Goal: Information Seeking & Learning: Check status

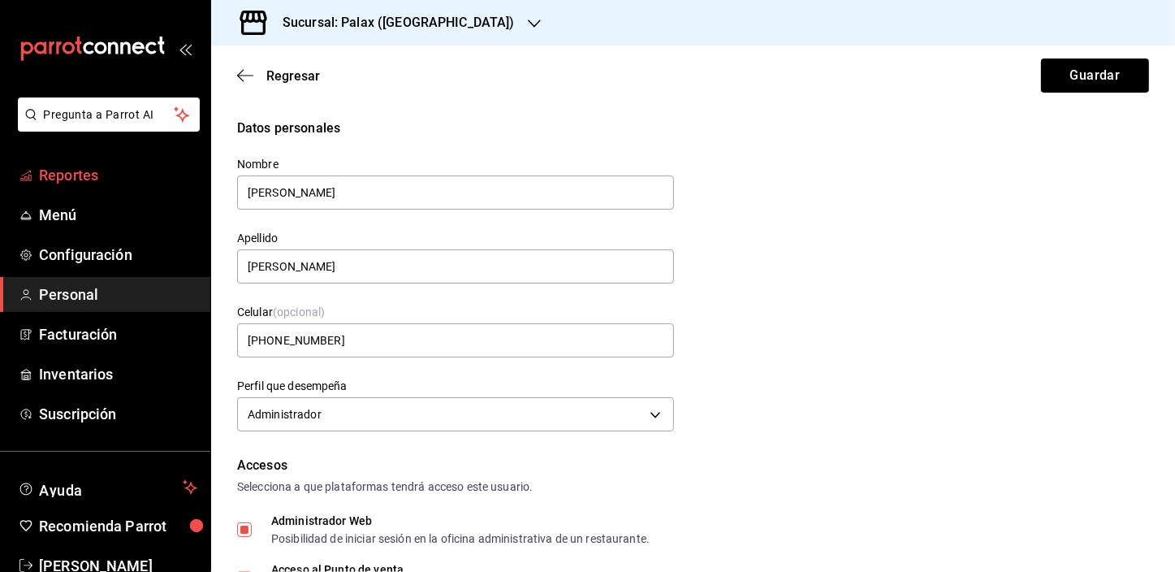
click at [76, 191] on link "Reportes" at bounding box center [105, 175] width 210 height 35
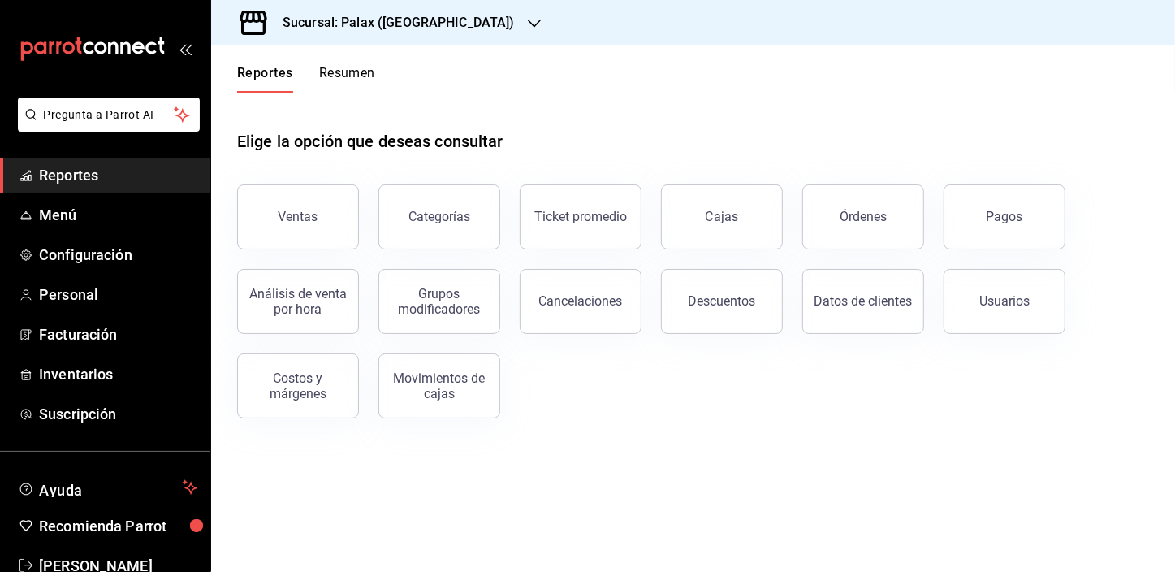
click at [306, 223] on button "Ventas" at bounding box center [298, 216] width 122 height 65
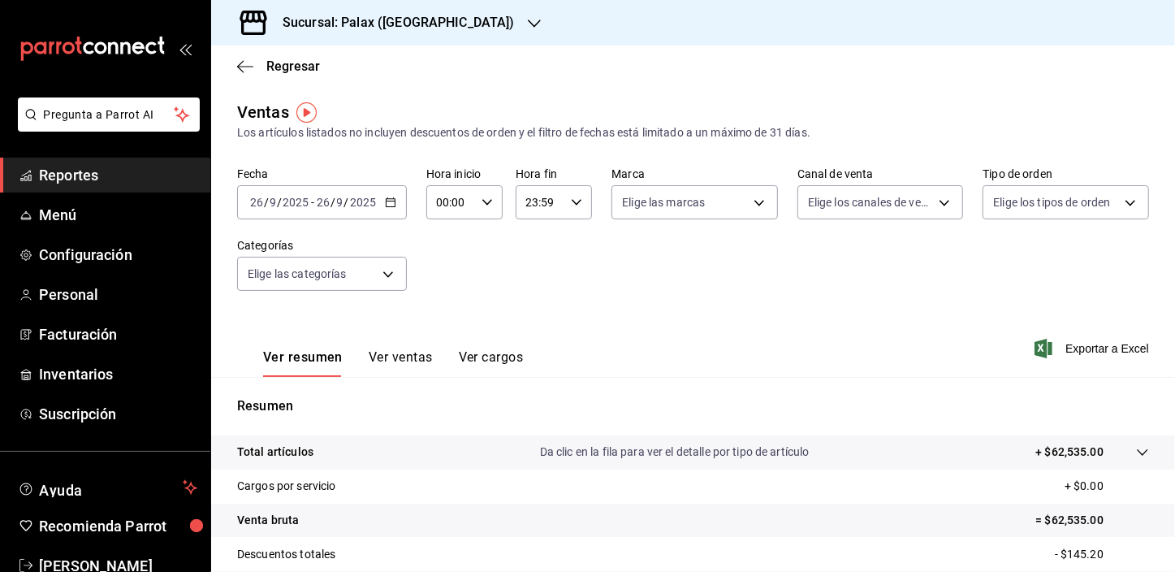
click at [448, 203] on input "00:00" at bounding box center [450, 202] width 49 height 32
click at [441, 300] on span "07" at bounding box center [444, 295] width 12 height 13
type input "07:00"
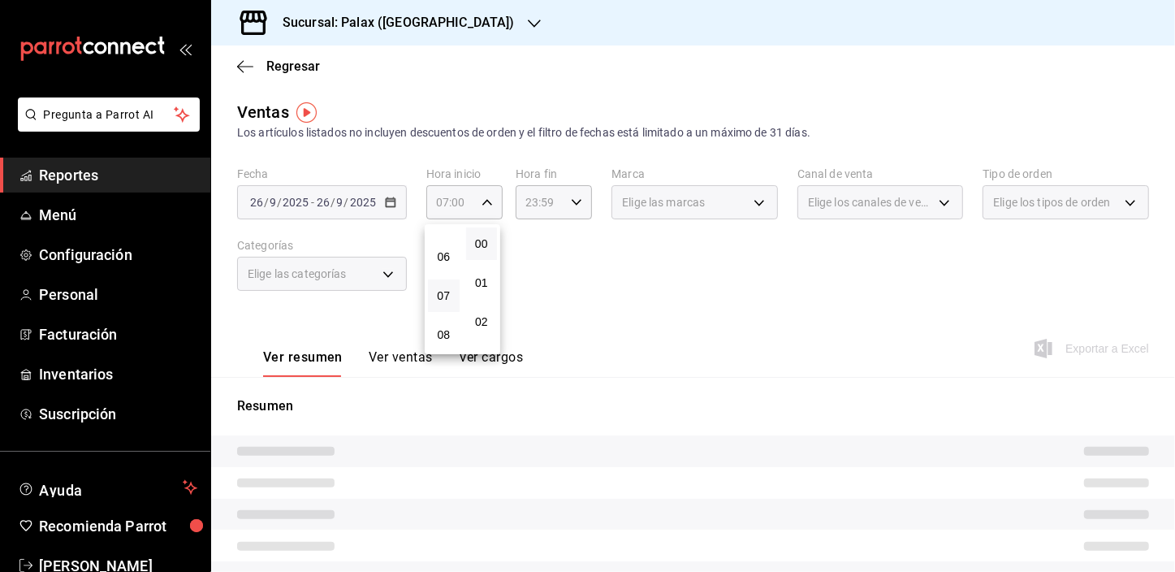
click at [526, 198] on div at bounding box center [587, 286] width 1175 height 572
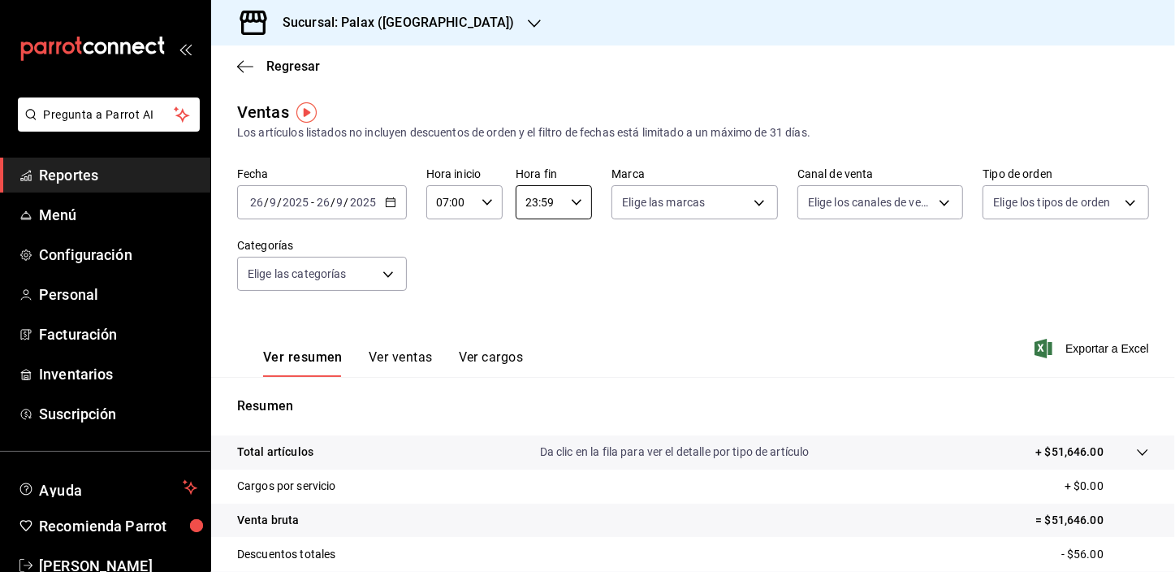
click at [526, 198] on input "23:59" at bounding box center [540, 202] width 49 height 32
click at [538, 243] on button "15" at bounding box center [532, 239] width 32 height 32
type input "15:59"
click at [300, 271] on div at bounding box center [587, 286] width 1175 height 572
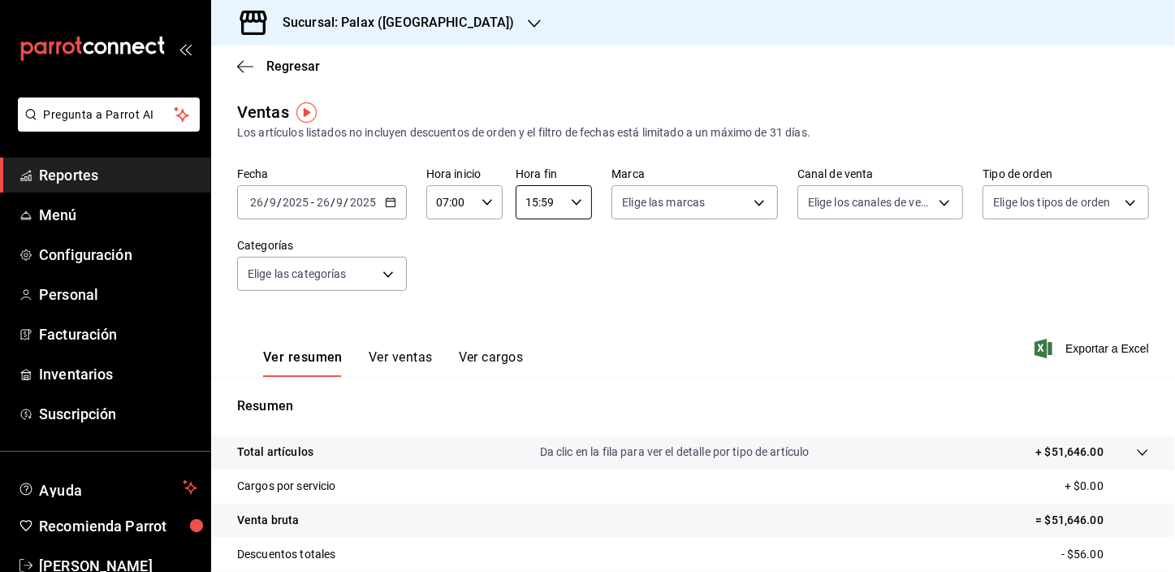
click at [300, 271] on body "Pregunta a Parrot AI Reportes Menú Configuración Personal Facturación Inventari…" at bounding box center [587, 286] width 1175 height 572
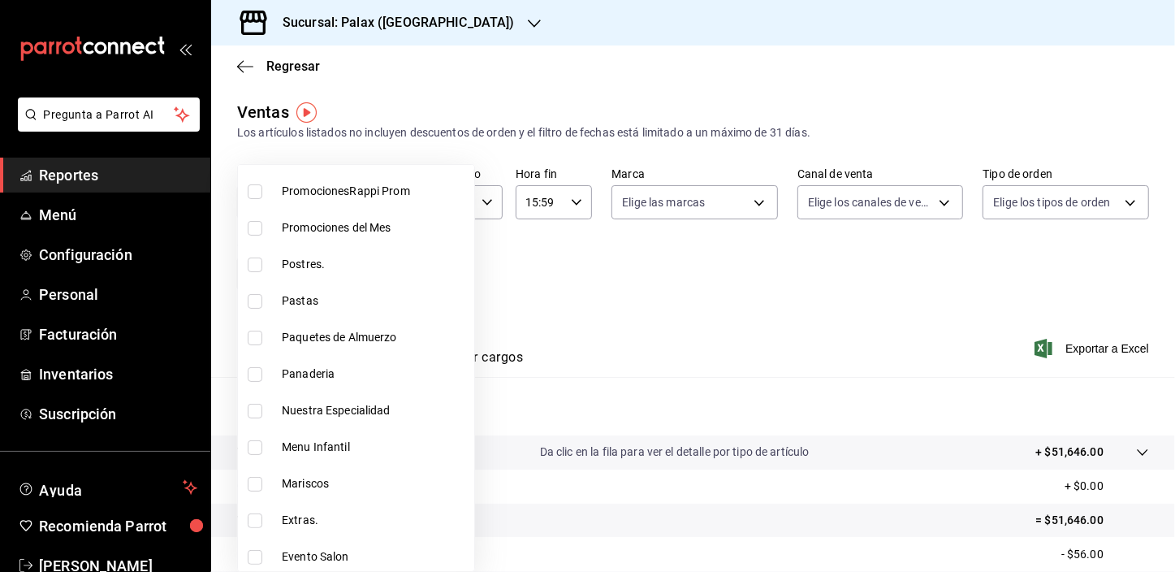
scroll to position [295, 0]
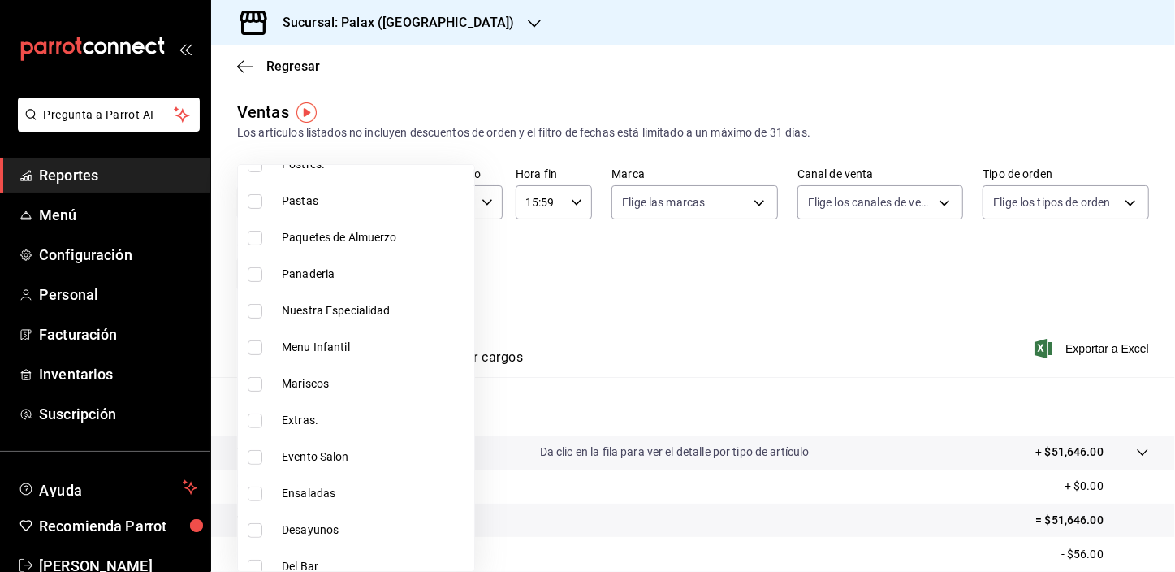
click at [258, 276] on input "checkbox" at bounding box center [255, 274] width 15 height 15
checkbox input "true"
type input "90d14028-a2c9-4fb8-b762-41d9ea373592"
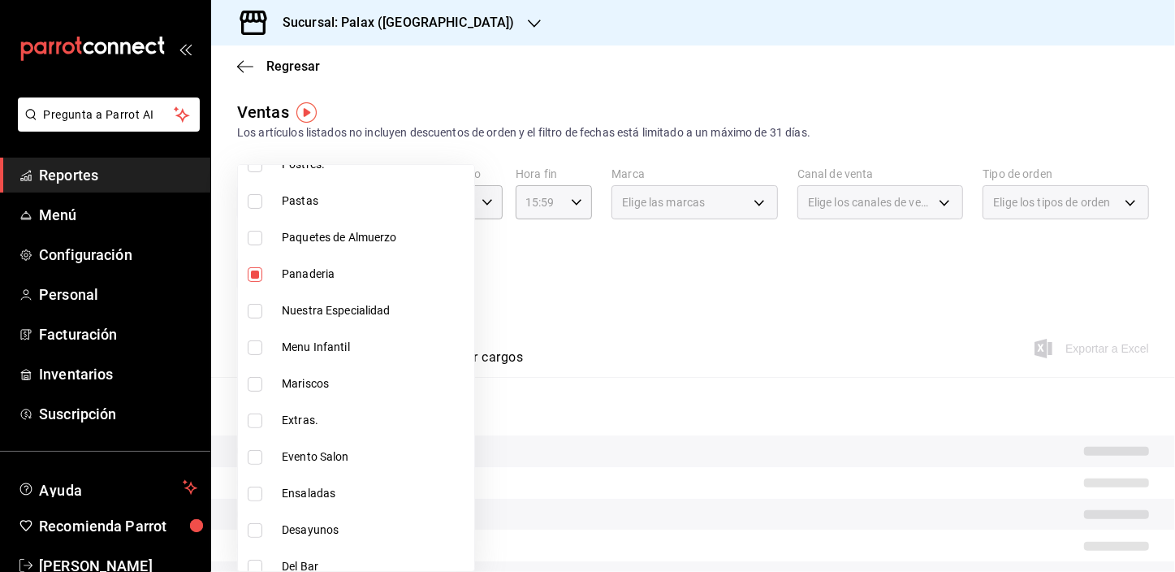
click at [487, 287] on div at bounding box center [587, 286] width 1175 height 572
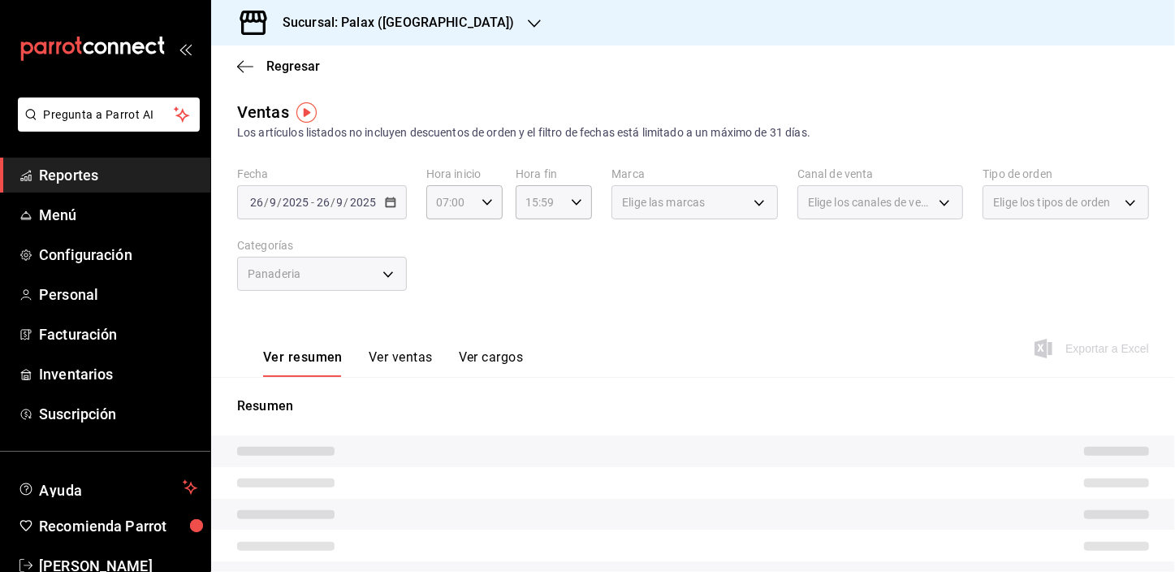
click at [392, 356] on button "Ver ventas" at bounding box center [401, 363] width 64 height 28
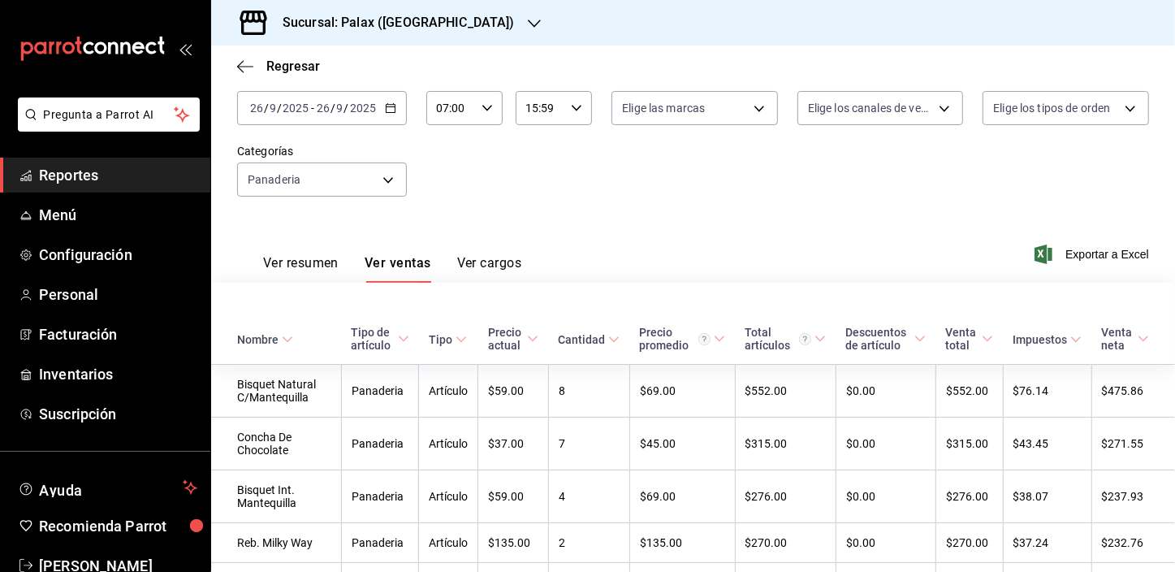
scroll to position [11, 0]
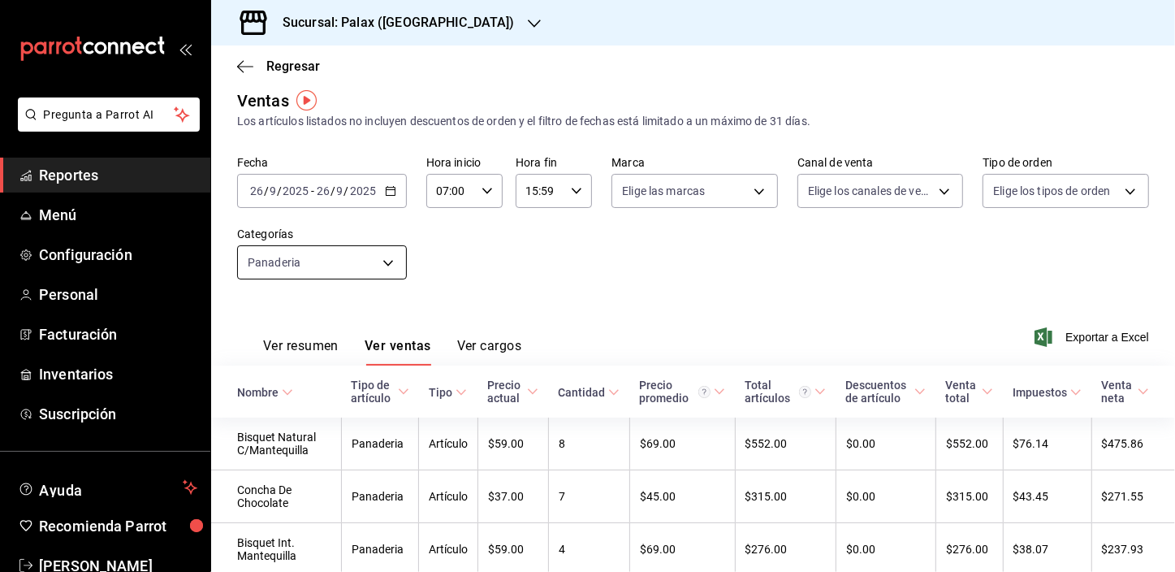
click at [291, 259] on body "Pregunta a Parrot AI Reportes Menú Configuración Personal Facturación Inventari…" at bounding box center [587, 286] width 1175 height 572
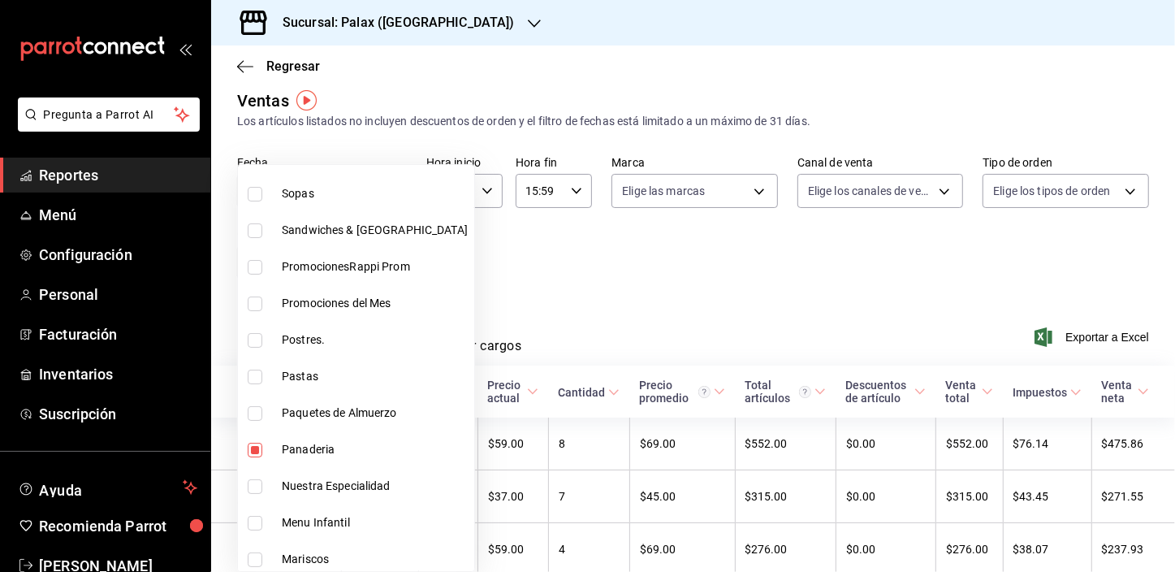
scroll to position [295, 0]
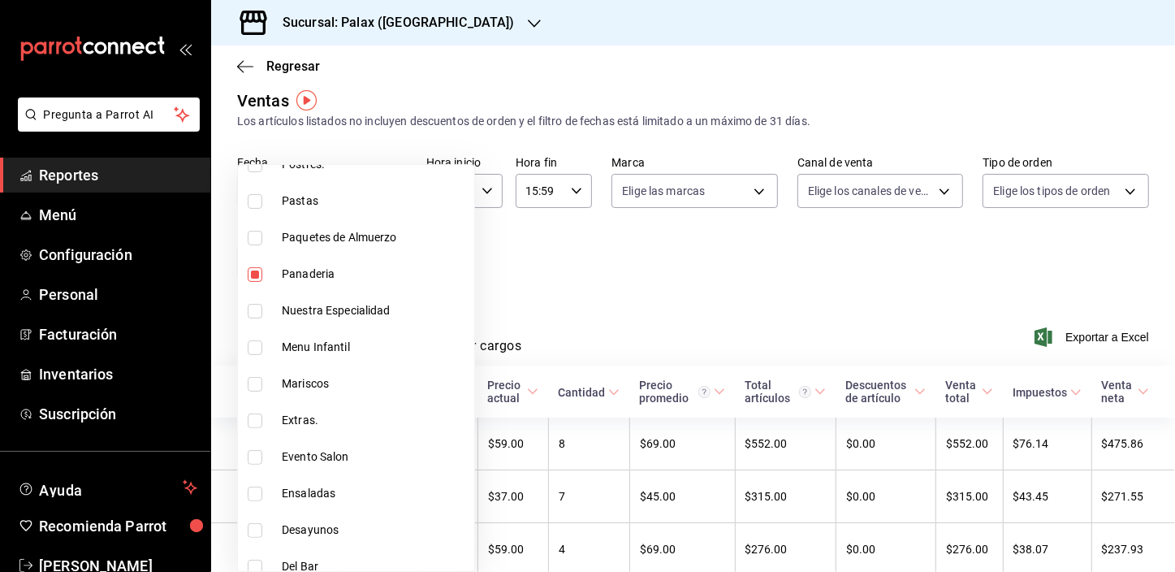
click at [252, 268] on input "checkbox" at bounding box center [255, 274] width 15 height 15
checkbox input "false"
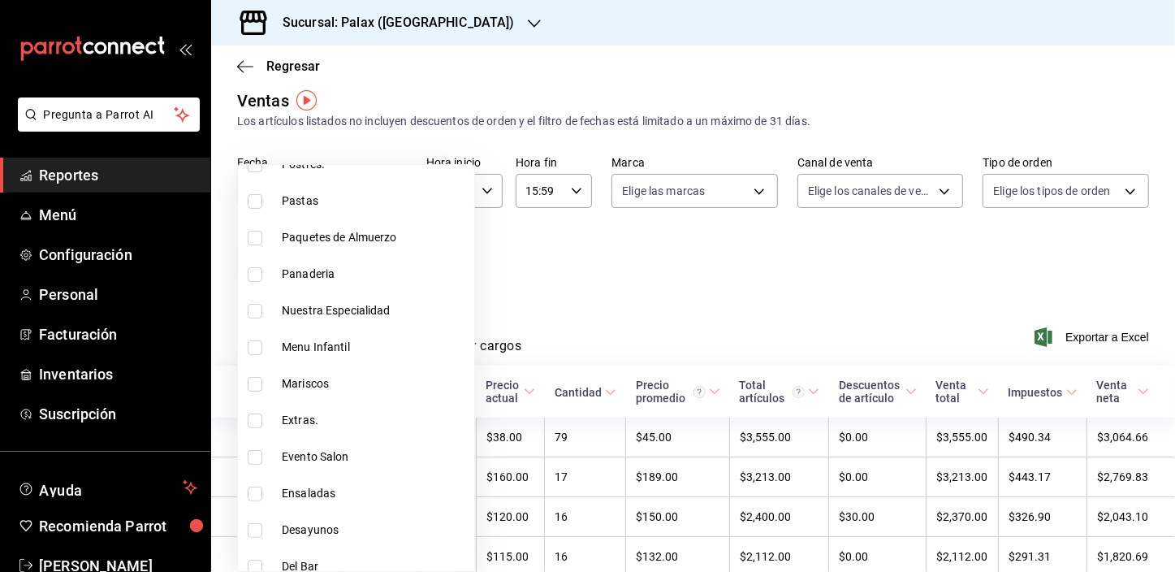
scroll to position [590, 0]
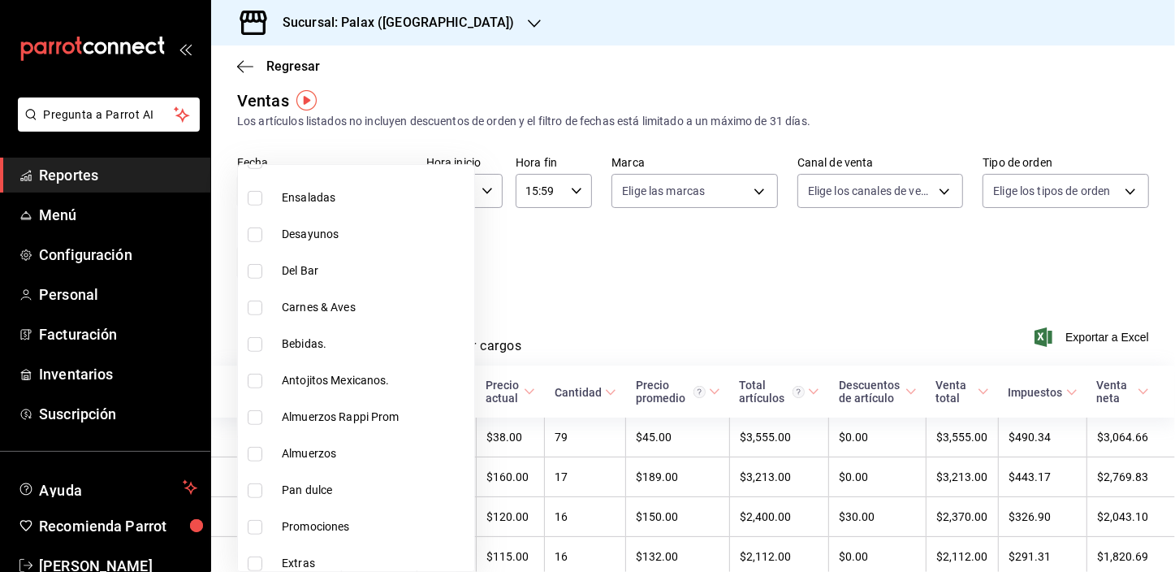
click at [256, 343] on input "checkbox" at bounding box center [255, 344] width 15 height 15
checkbox input "true"
type input "4b82141e-e12f-4992-9202-ab169af21a46"
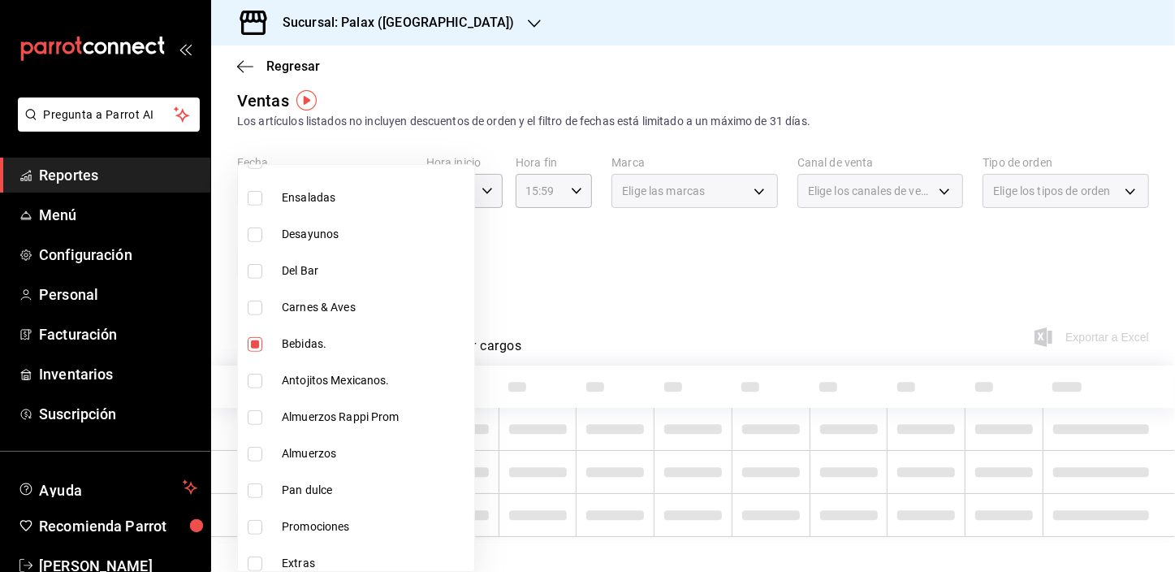
click at [512, 299] on div at bounding box center [587, 286] width 1175 height 572
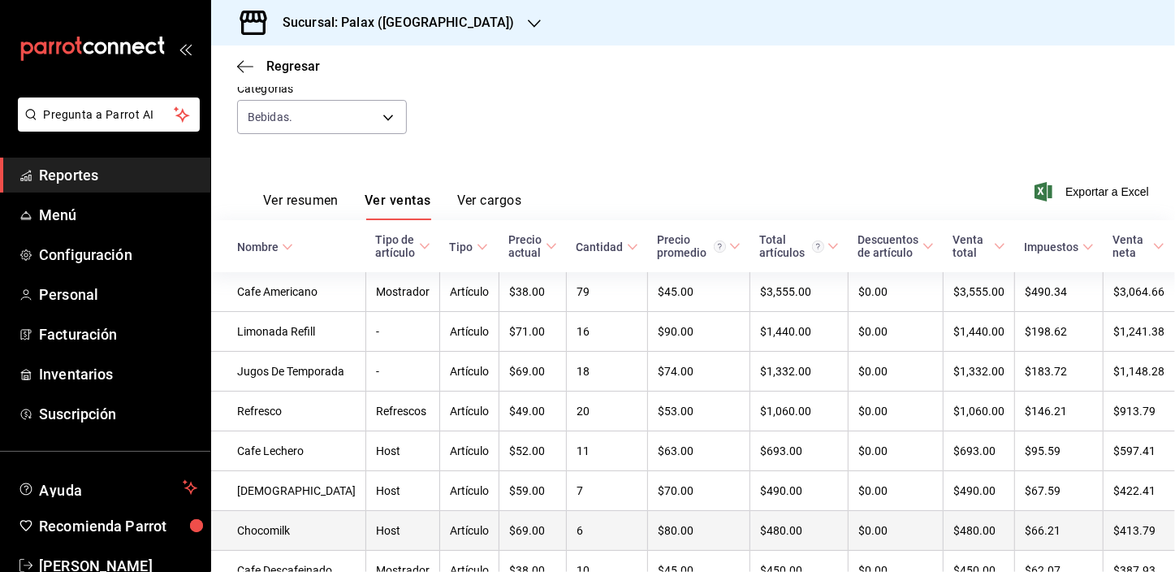
scroll to position [9, 0]
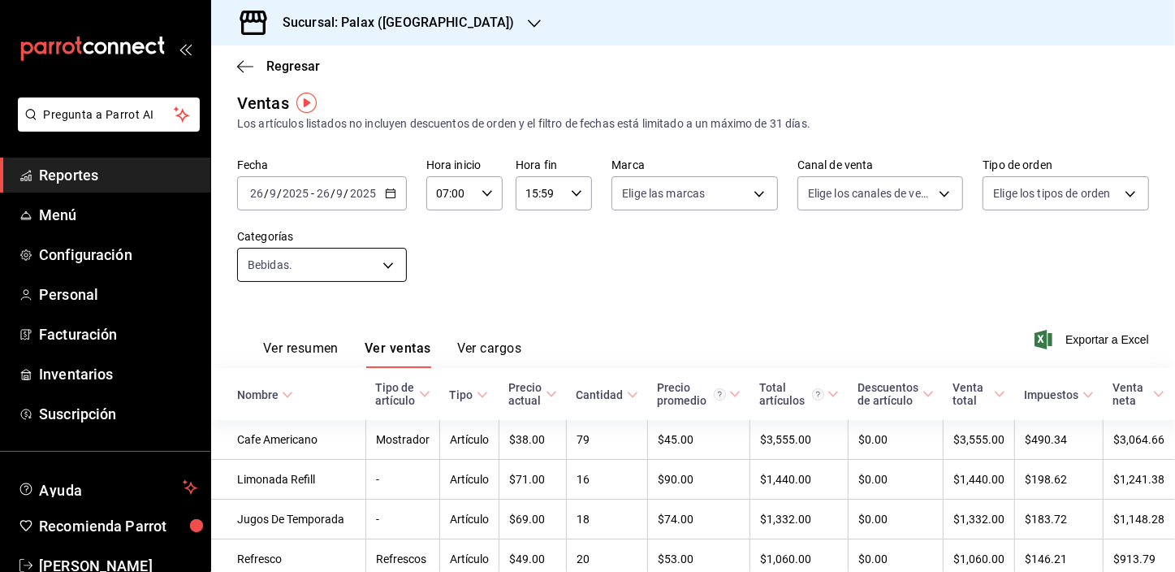
click at [368, 260] on body "Pregunta a Parrot AI Reportes Menú Configuración Personal Facturación Inventari…" at bounding box center [587, 286] width 1175 height 572
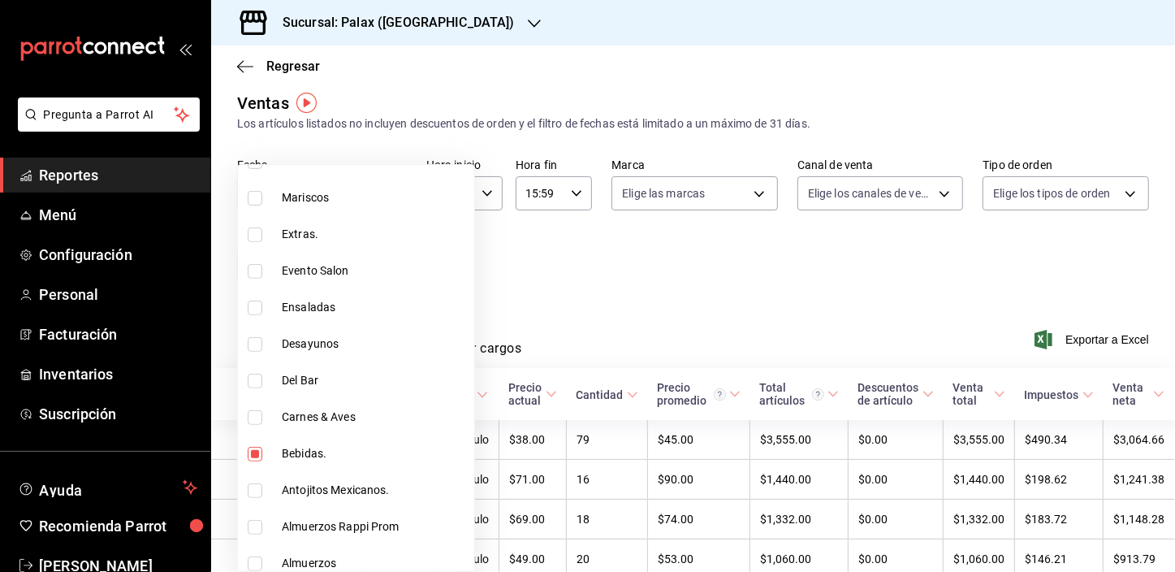
scroll to position [516, 0]
click at [252, 418] on input "checkbox" at bounding box center [255, 418] width 15 height 15
checkbox input "false"
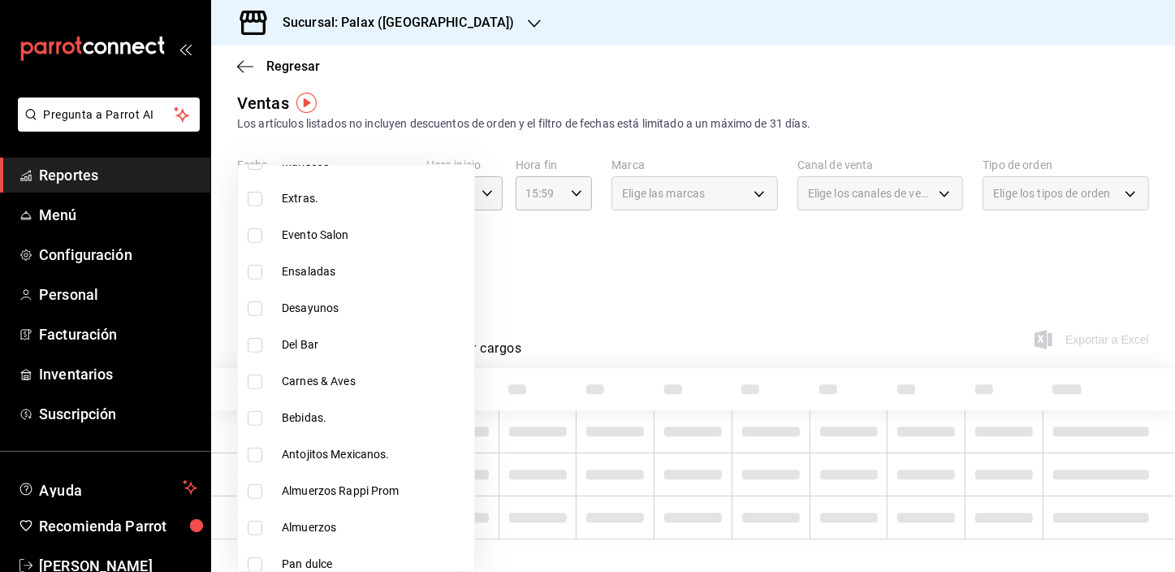
click at [257, 339] on input "checkbox" at bounding box center [255, 345] width 15 height 15
checkbox input "true"
type input "e5fa14e2-c7bb-4afd-b0cf-6d1a2447c4a1"
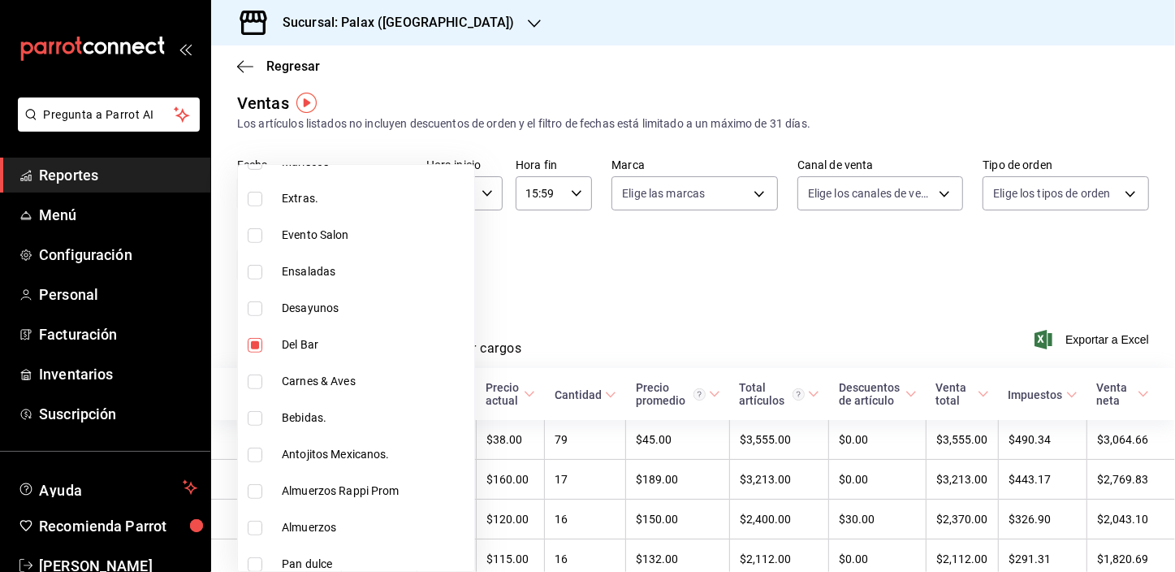
click at [570, 292] on div at bounding box center [587, 286] width 1175 height 572
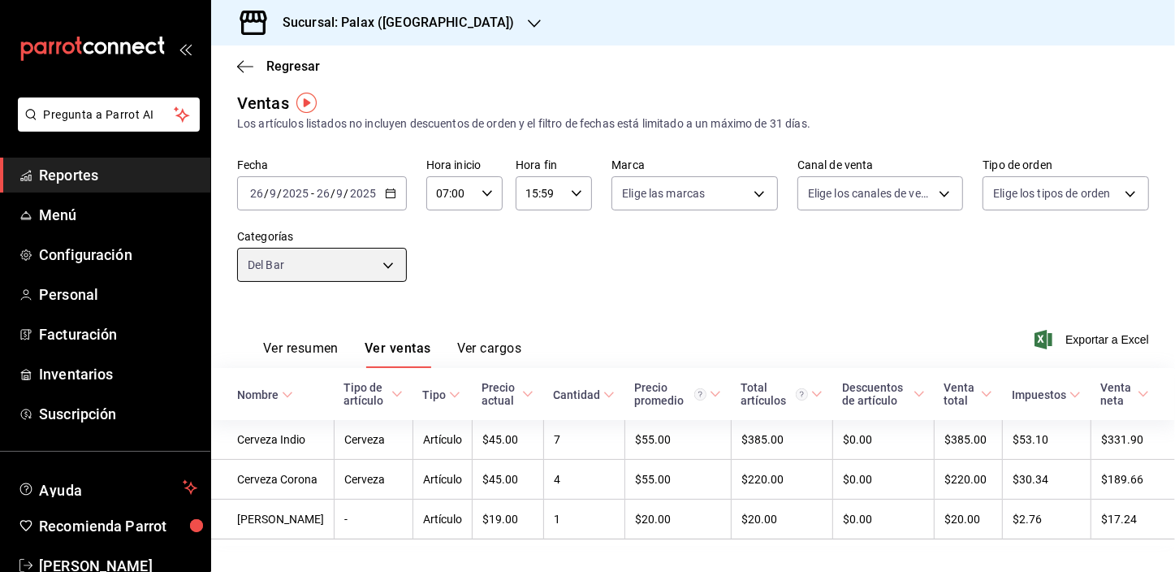
scroll to position [81, 0]
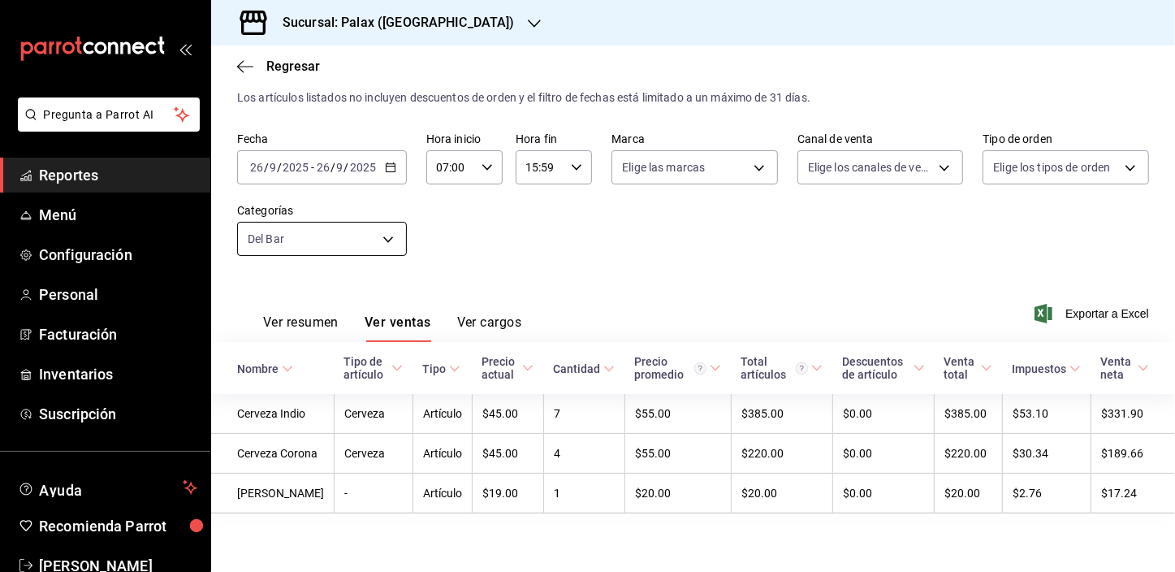
click at [318, 199] on body "Pregunta a Parrot AI Reportes Menú Configuración Personal Facturación Inventari…" at bounding box center [587, 286] width 1175 height 572
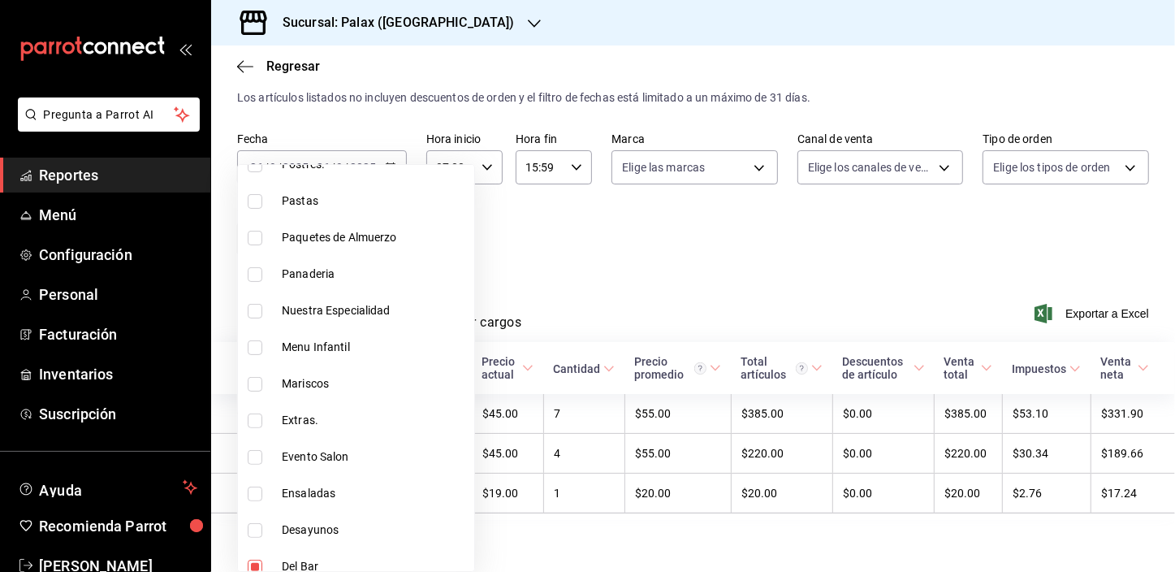
scroll to position [590, 0]
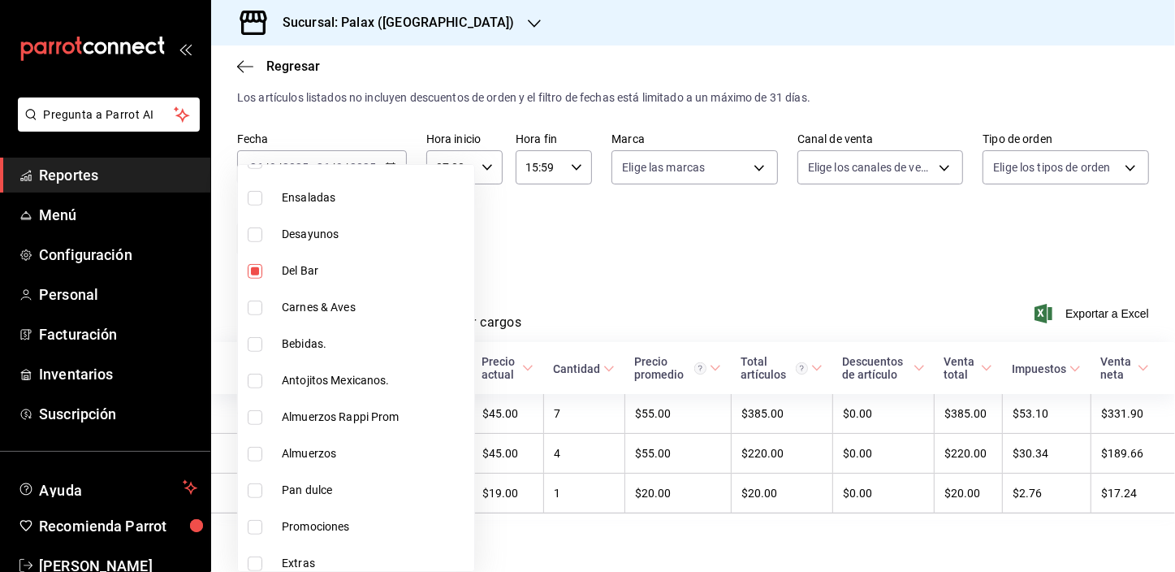
click at [259, 274] on input "checkbox" at bounding box center [255, 271] width 15 height 15
checkbox input "false"
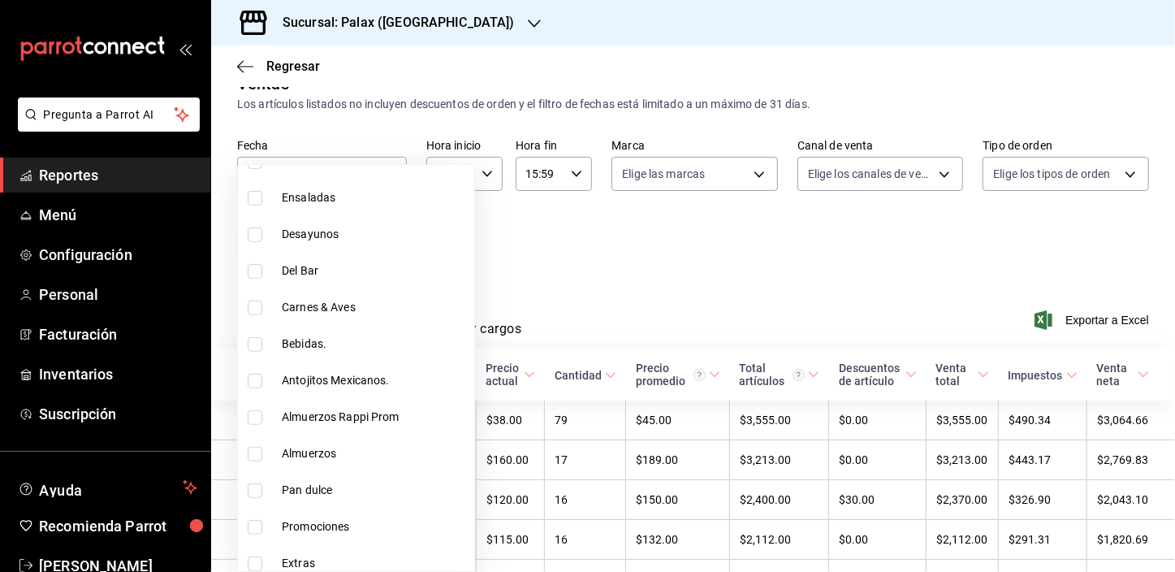
scroll to position [81, 0]
